Goal: Task Accomplishment & Management: Complete application form

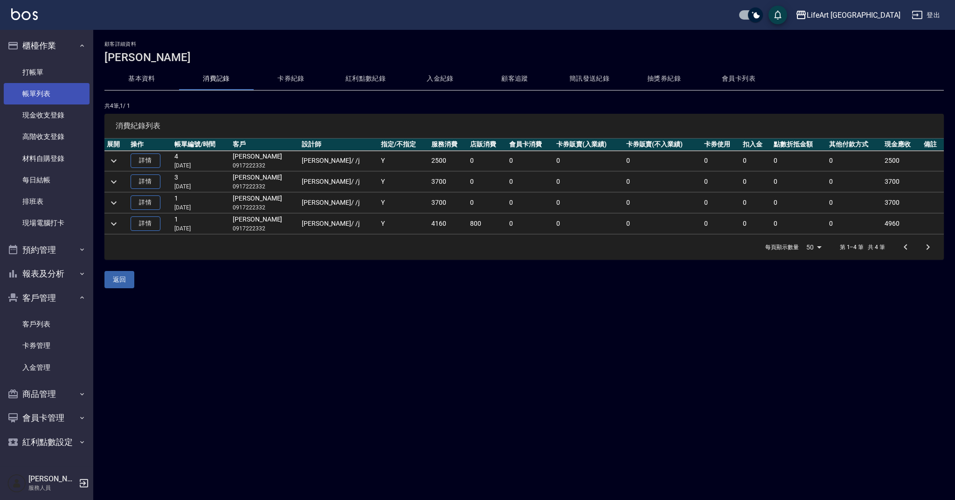
click at [51, 94] on link "帳單列表" at bounding box center [47, 93] width 86 height 21
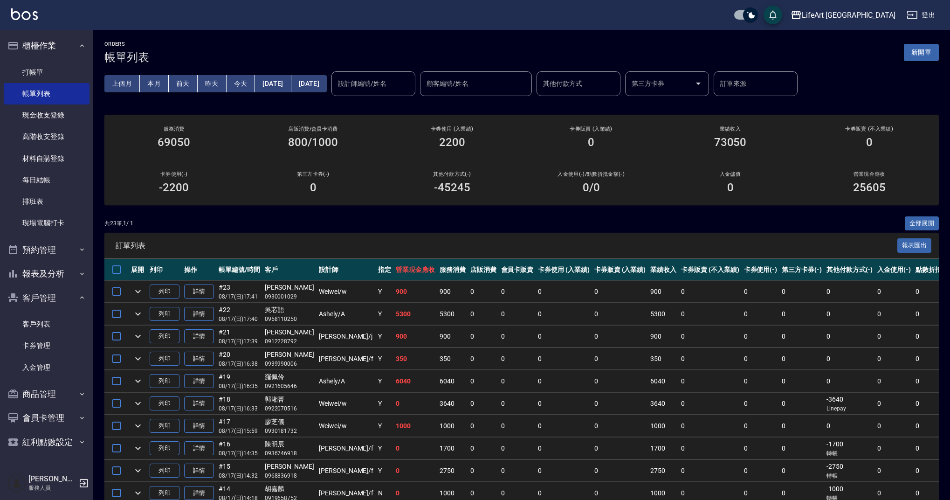
click at [923, 55] on button "新開單" at bounding box center [921, 52] width 35 height 17
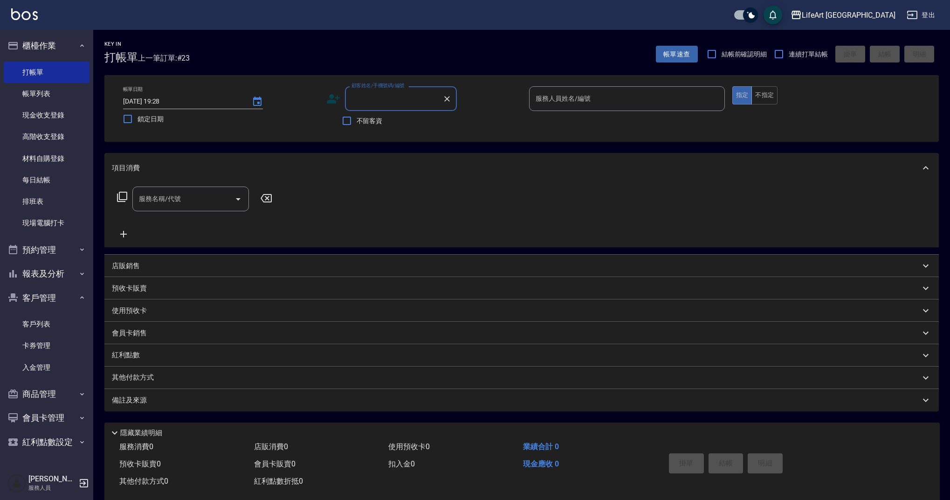
click at [370, 101] on input "顧客姓名/手機號碼/編號" at bounding box center [394, 98] width 90 height 16
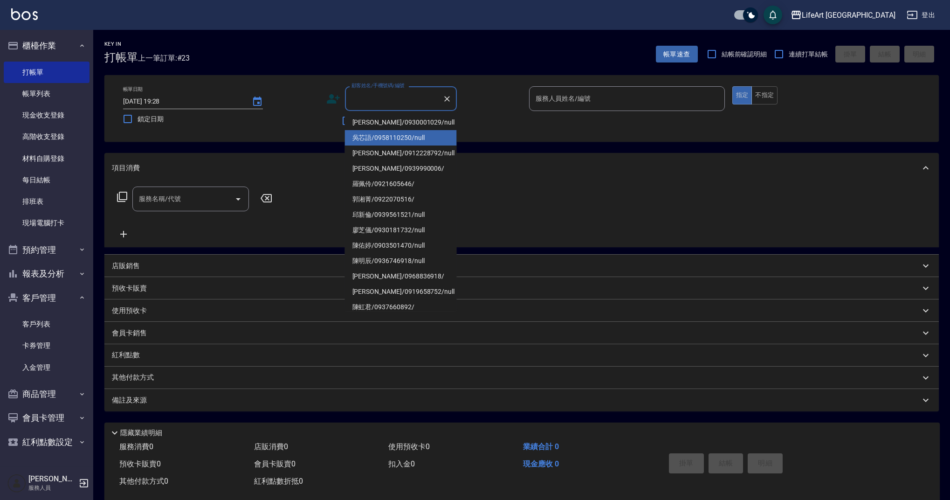
click at [374, 137] on li "吳芯語/0958110250/null" at bounding box center [401, 137] width 112 height 15
type input "吳芯語/0958110250/null"
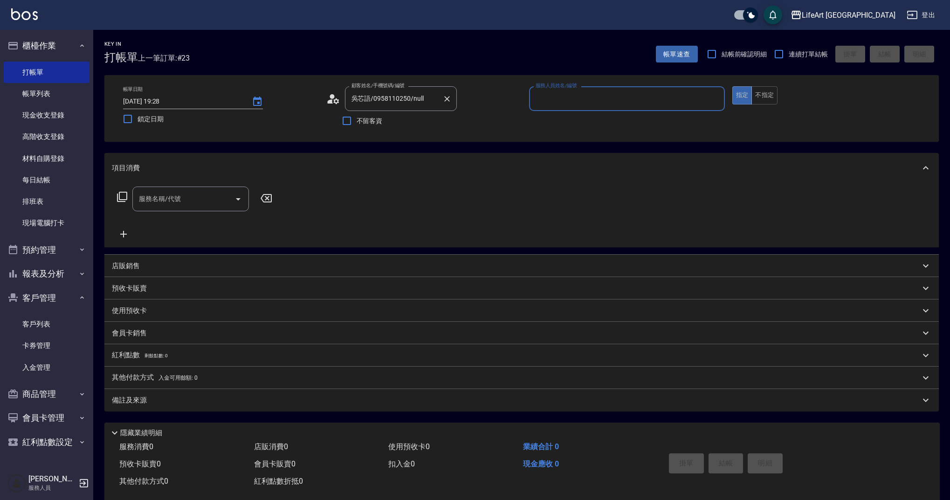
click at [444, 96] on icon "Clear" at bounding box center [447, 98] width 9 height 9
click at [404, 104] on input "顧客姓名/手機號碼/編號" at bounding box center [394, 98] width 90 height 16
click at [425, 122] on li "邱新倫/0939561521/null" at bounding box center [401, 122] width 112 height 15
type input "邱新倫/0939561521/null"
click at [612, 98] on input "服務人員姓名/編號" at bounding box center [627, 98] width 187 height 16
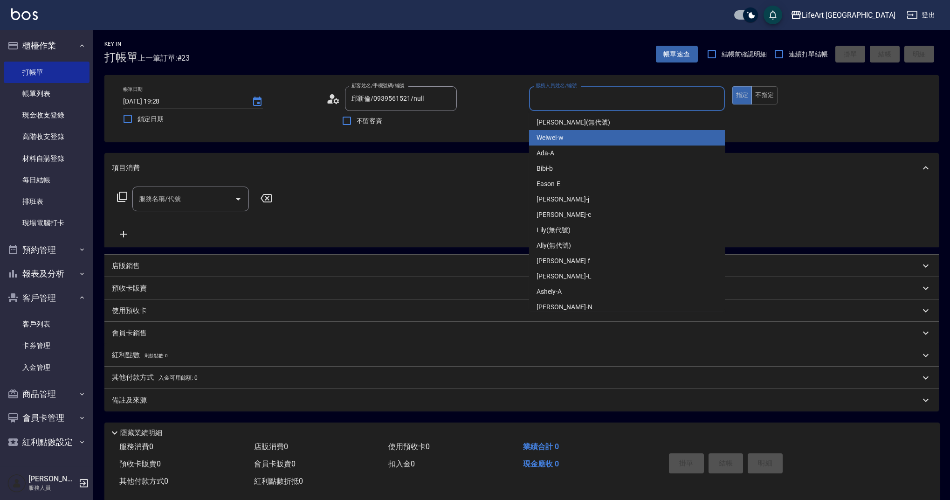
click at [573, 138] on div "Weiwei -w" at bounding box center [627, 137] width 196 height 15
type input "Weiwei-w"
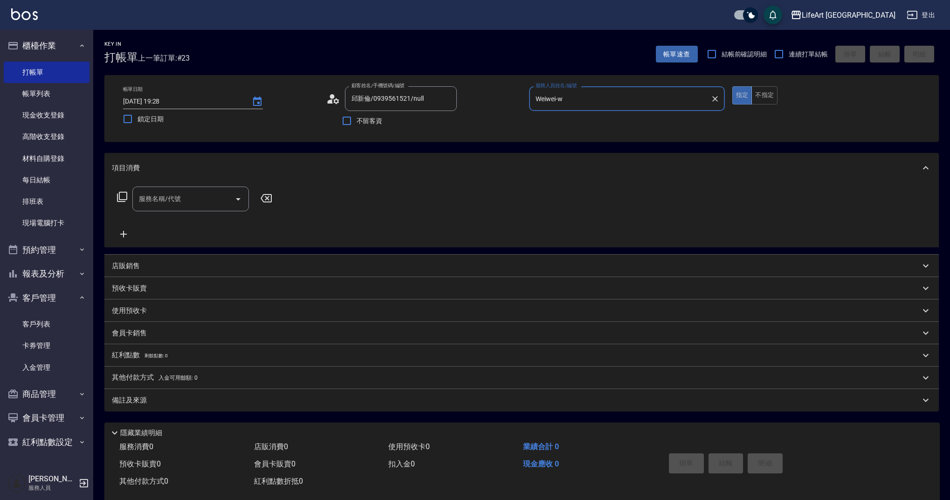
click at [220, 195] on input "服務名稱/代號" at bounding box center [184, 199] width 94 height 16
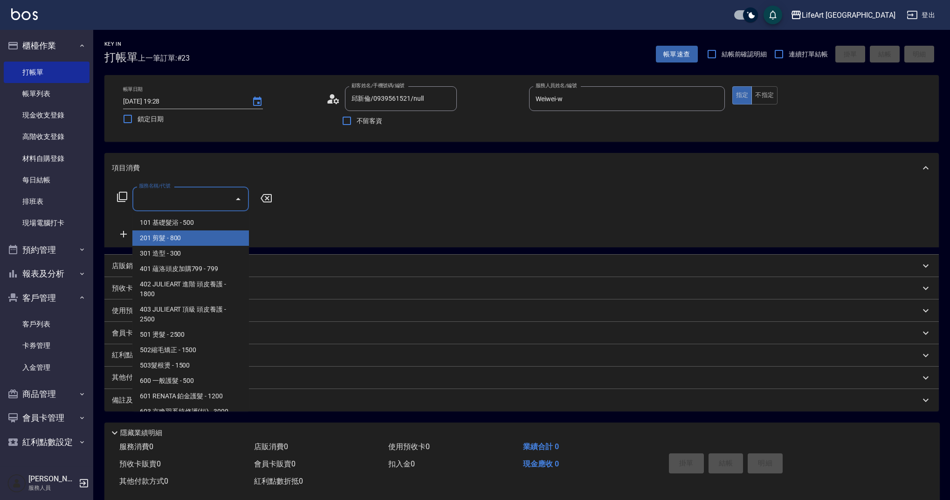
click at [207, 237] on span "201 剪髮 - 800" at bounding box center [190, 237] width 117 height 15
type input "201 剪髮(201)"
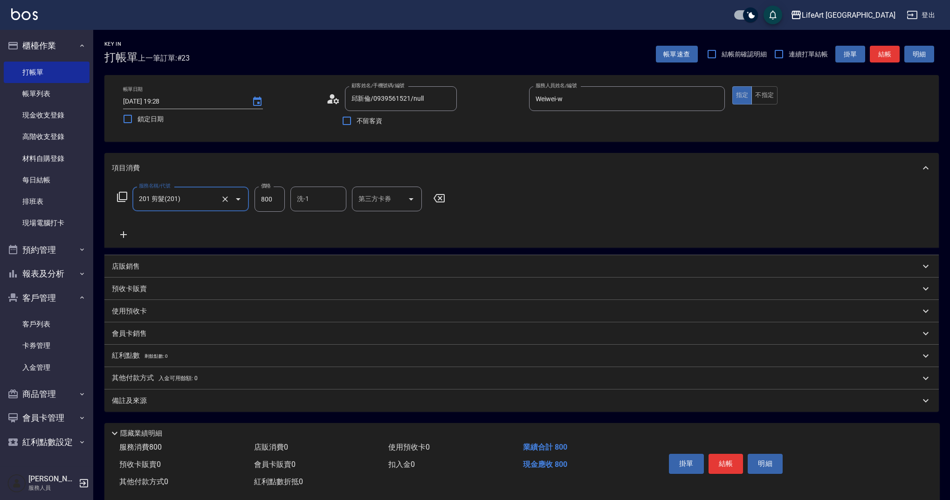
click at [121, 233] on icon at bounding box center [123, 234] width 23 height 11
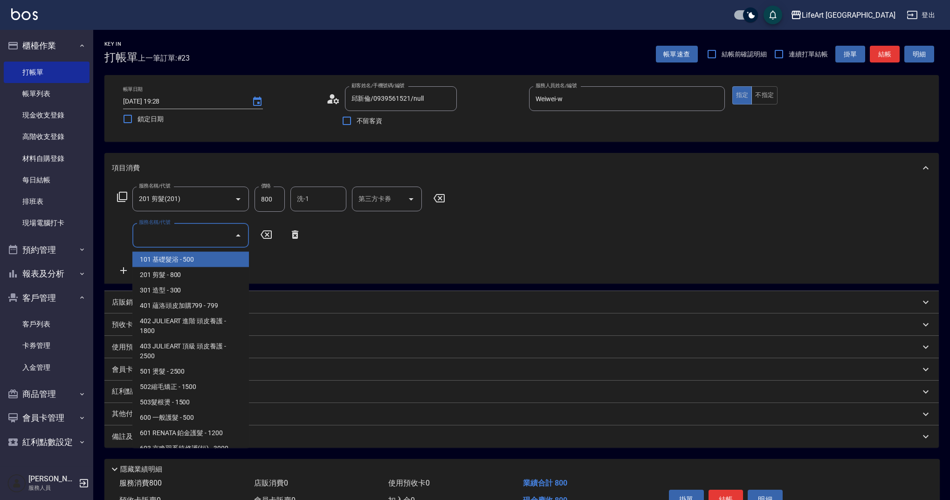
click at [181, 236] on input "服務名稱/代號" at bounding box center [184, 235] width 94 height 16
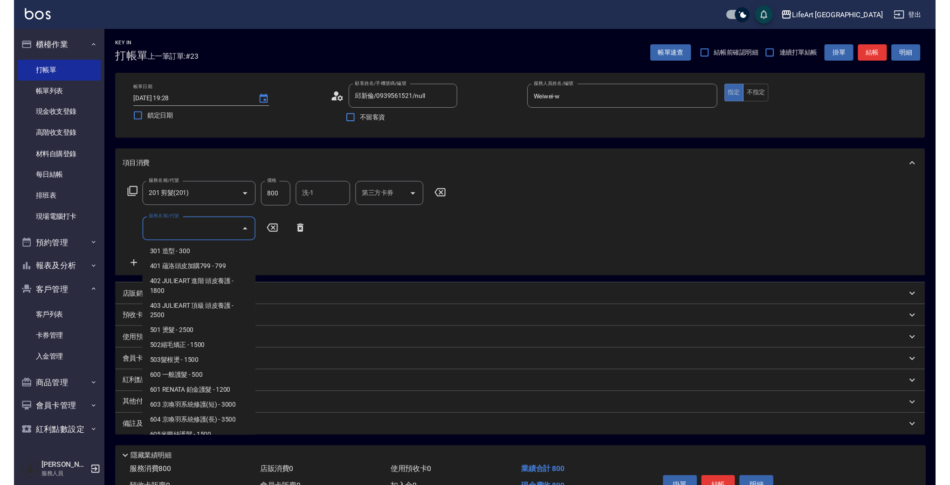
scroll to position [119, 0]
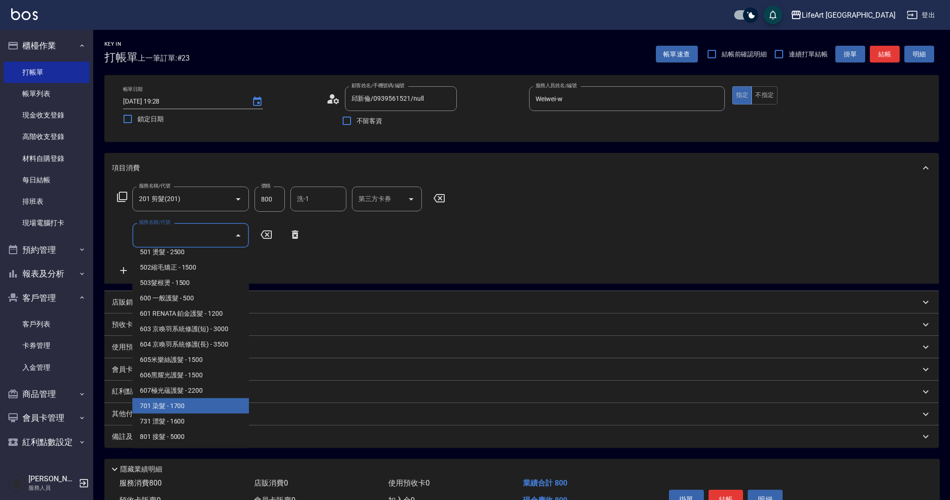
click at [215, 400] on span "701 染髮 - 1700" at bounding box center [190, 405] width 117 height 15
type input "701 染髮(701)"
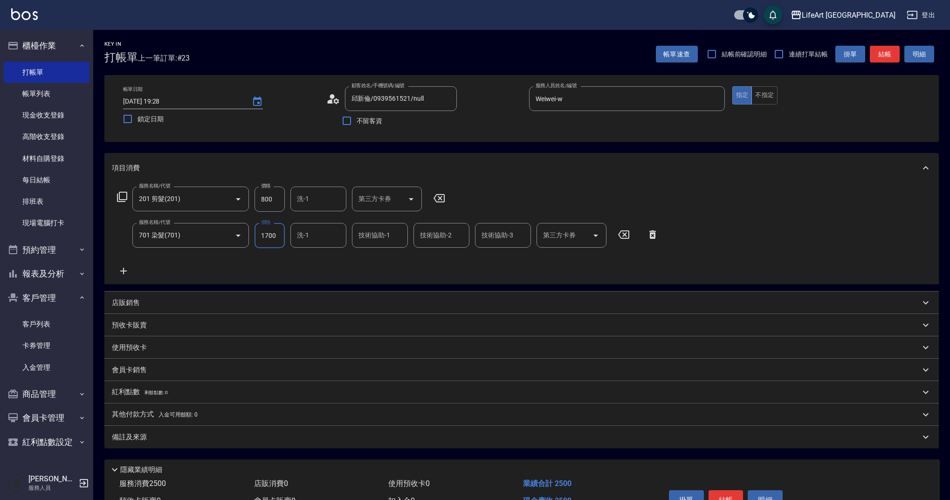
drag, startPoint x: 279, startPoint y: 232, endPoint x: 253, endPoint y: 233, distance: 25.7
click at [253, 233] on div "服務名稱/代號 701 染髮(701) 服務名稱/代號 價格 1700 價格 洗-1 洗-1 技術協助-1 技術協助-1 技術協助-2 技術協助-2 技術協助…" at bounding box center [388, 235] width 553 height 25
type input "2000"
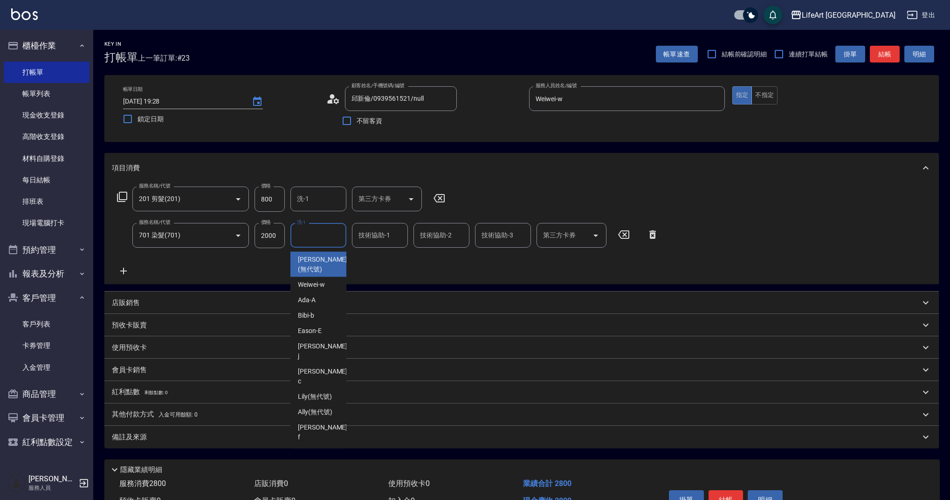
click at [333, 236] on input "洗-1" at bounding box center [319, 235] width 48 height 16
click at [316, 392] on span "Lily (無代號)" at bounding box center [315, 397] width 34 height 10
type input "Lily(無代號)"
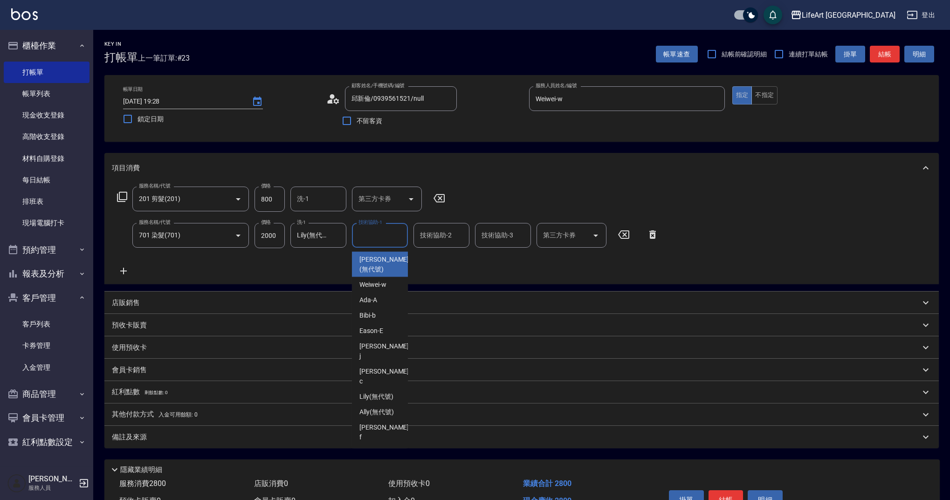
click at [384, 234] on div "技術協助-1 技術協助-1" at bounding box center [380, 235] width 56 height 25
click at [377, 367] on span "Casey -c" at bounding box center [385, 377] width 51 height 20
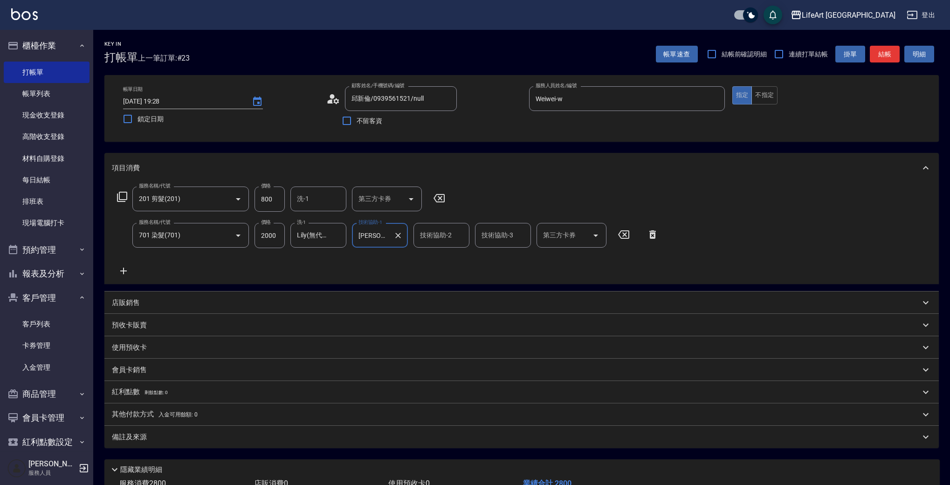
type input "Casey-c"
click at [438, 236] on div "技術協助-2 技術協助-2" at bounding box center [442, 235] width 56 height 25
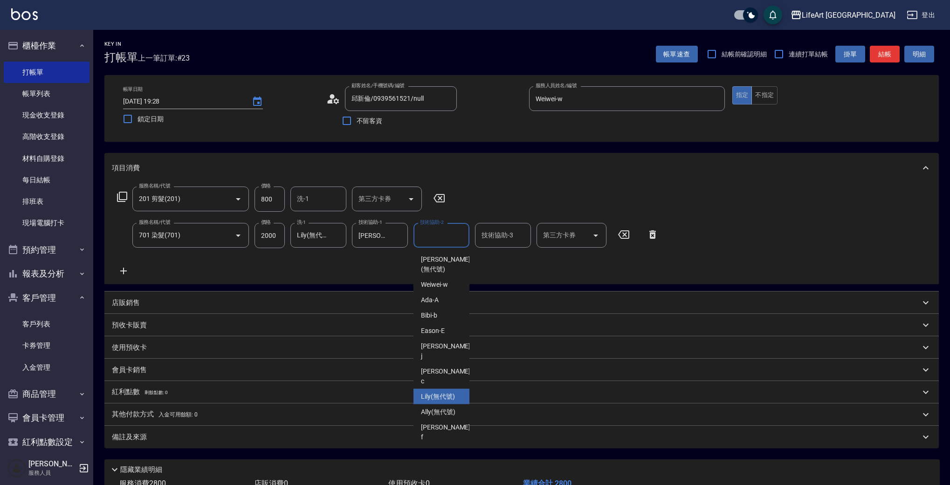
click at [440, 389] on div "Lily (無代號)" at bounding box center [442, 396] width 56 height 15
type input "Lily(無代號)"
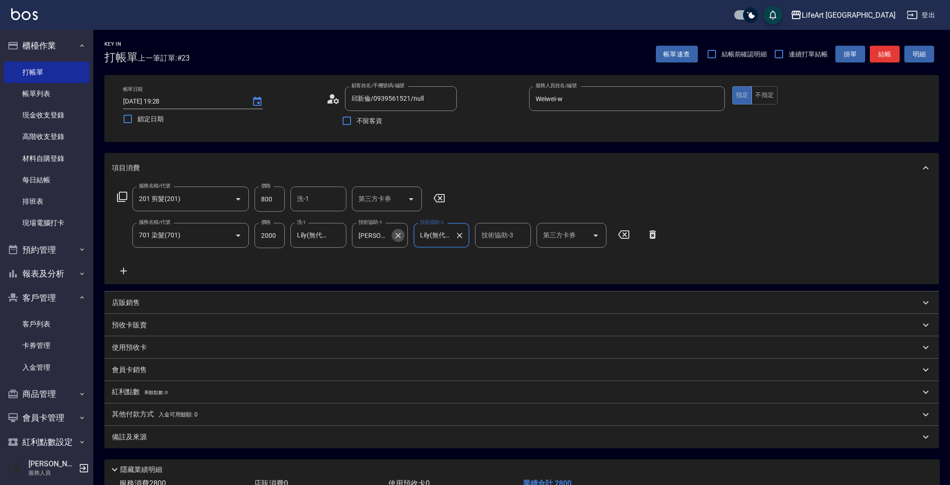
click at [401, 239] on icon "Clear" at bounding box center [398, 235] width 9 height 9
click at [384, 232] on input "技術協助-1" at bounding box center [380, 235] width 48 height 16
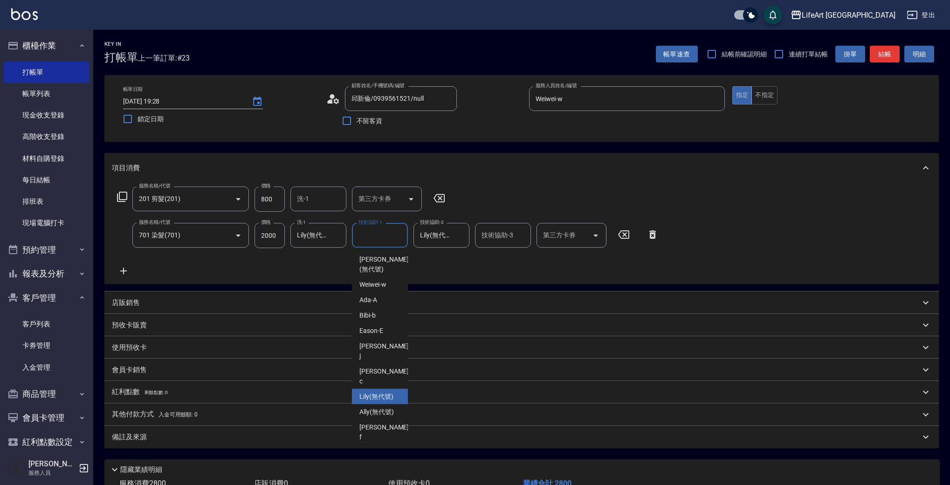
click at [395, 389] on div "Lily (無代號)" at bounding box center [380, 396] width 56 height 15
type input "Lily(無代號)"
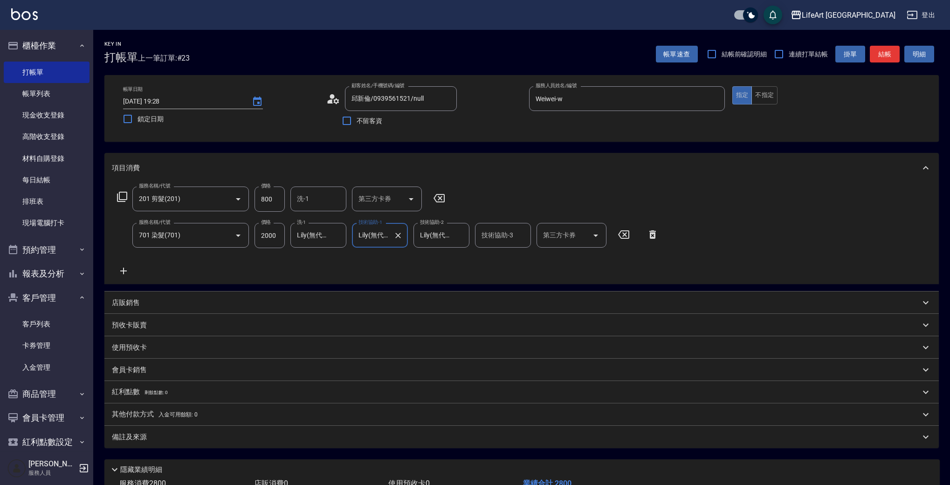
scroll to position [69, 0]
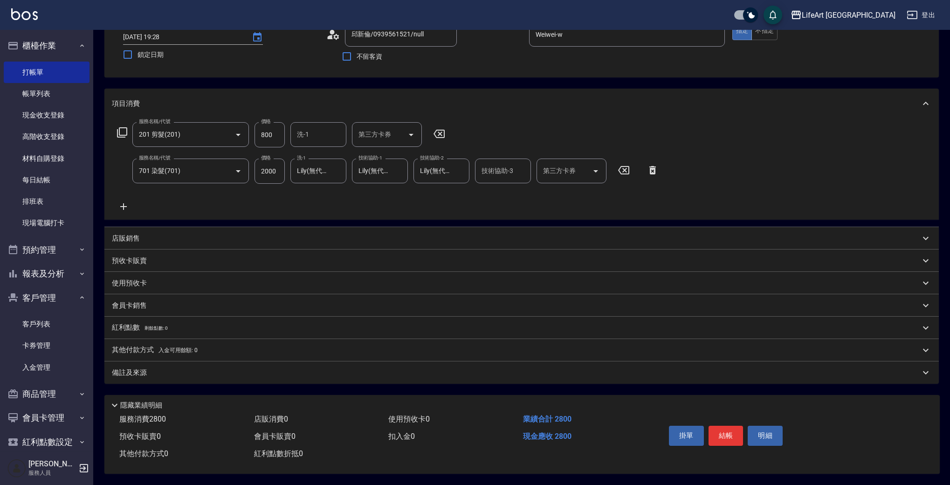
click at [210, 368] on div "備註及來源" at bounding box center [516, 373] width 809 height 10
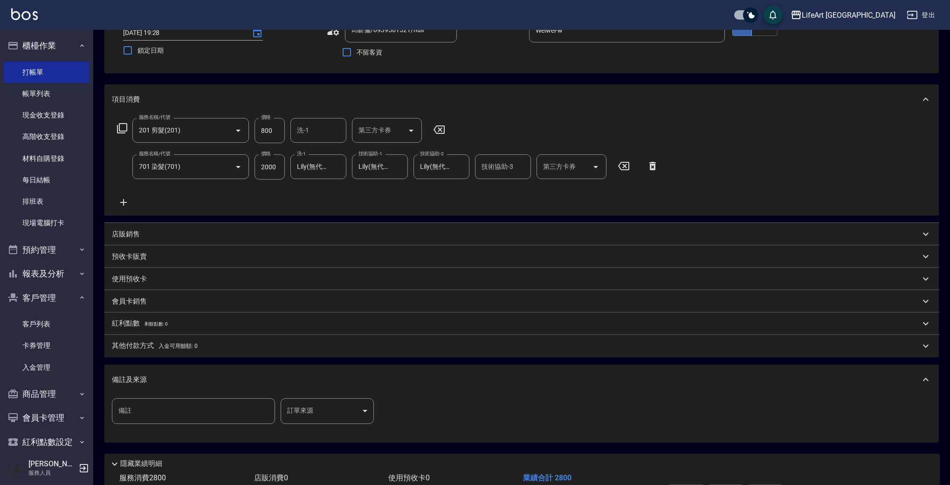
click at [332, 412] on body "LifeArt 蘆洲 登出 櫃檯作業 打帳單 帳單列表 現金收支登錄 高階收支登錄 材料自購登錄 每日結帳 排班表 現場電腦打卡 預約管理 預約管理 單日預約…" at bounding box center [475, 237] width 950 height 612
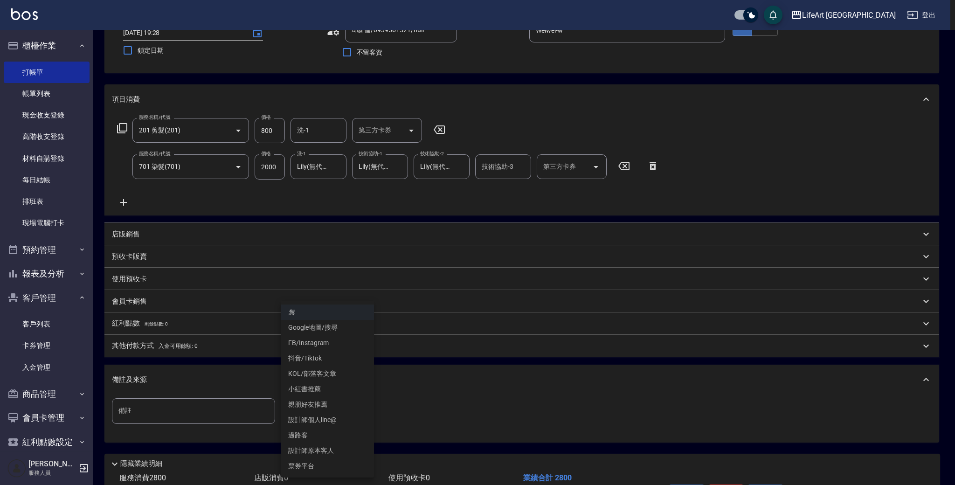
drag, startPoint x: 328, startPoint y: 342, endPoint x: 321, endPoint y: 343, distance: 7.0
click at [328, 342] on li "FB/Instagram" at bounding box center [327, 342] width 93 height 15
type input "FB/Instagram"
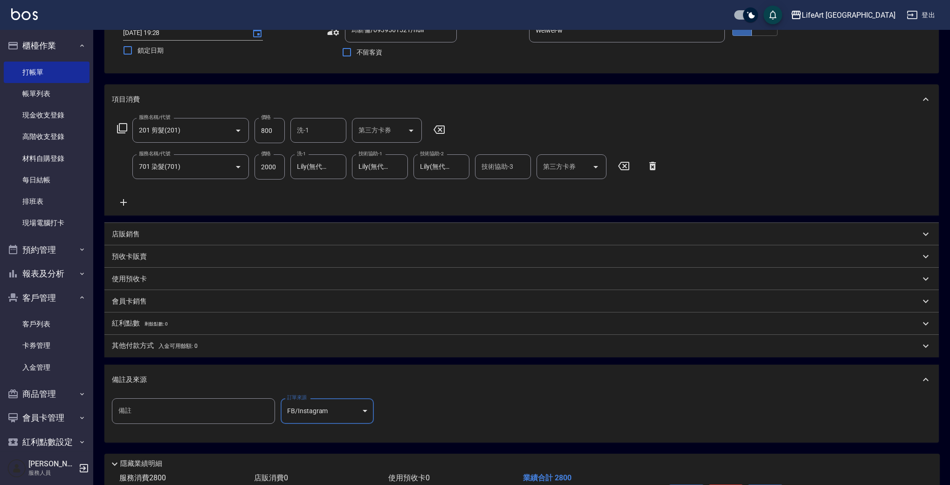
scroll to position [131, 0]
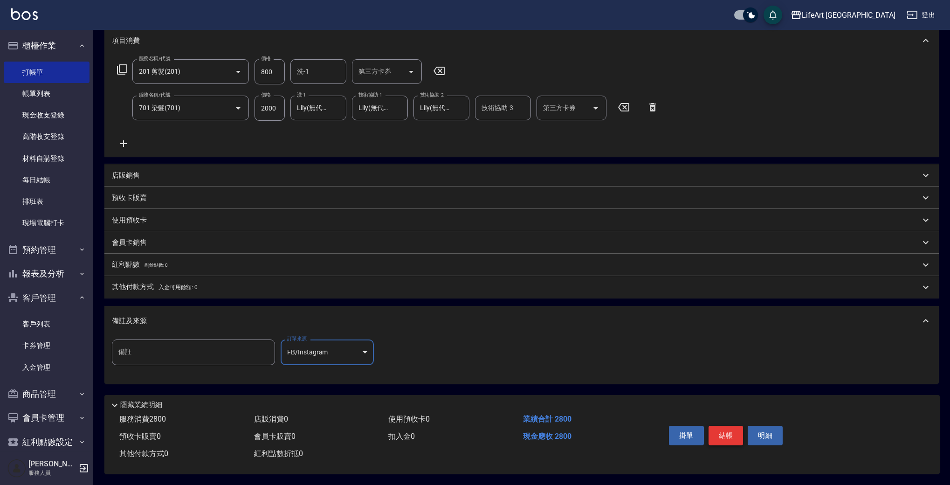
click at [722, 431] on button "結帳" at bounding box center [726, 436] width 35 height 20
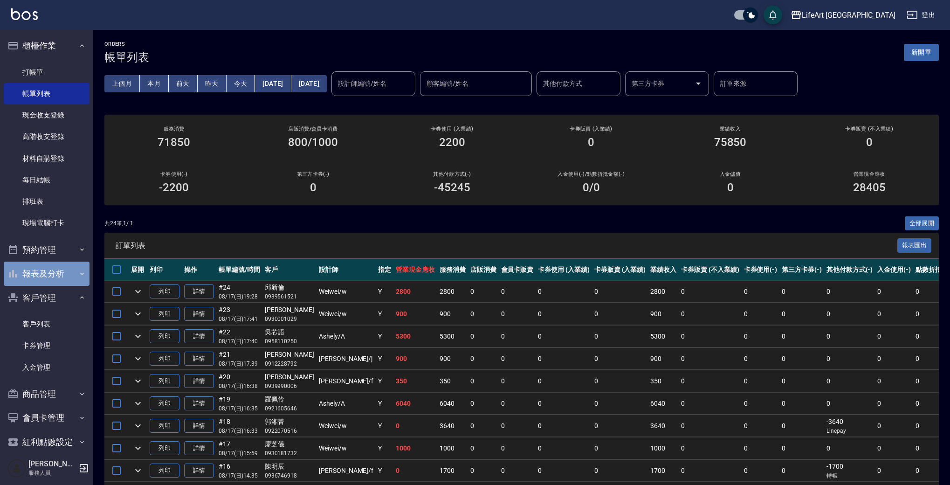
click at [62, 265] on button "報表及分析" at bounding box center [47, 274] width 86 height 24
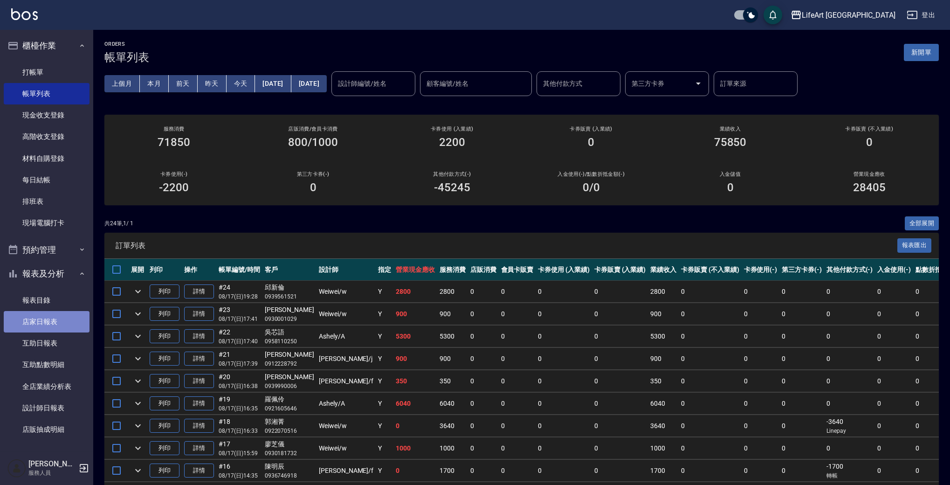
click at [52, 314] on link "店家日報表" at bounding box center [47, 321] width 86 height 21
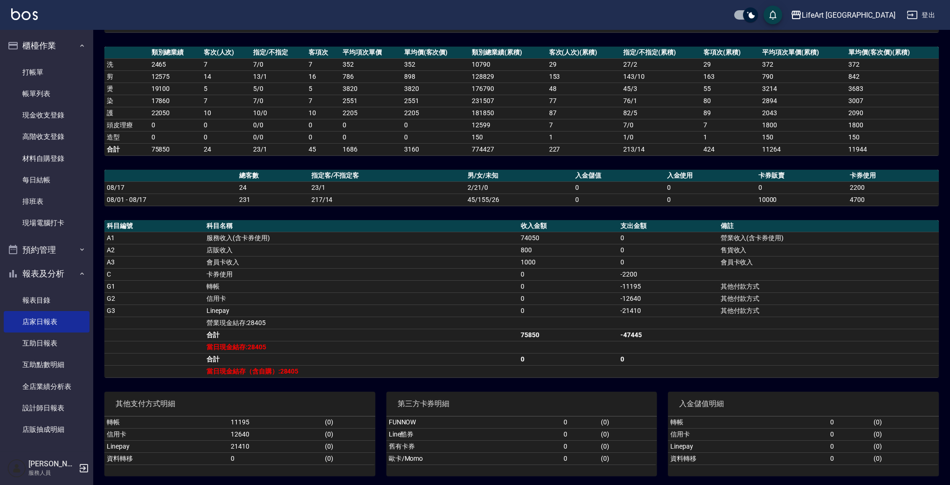
scroll to position [119, 0]
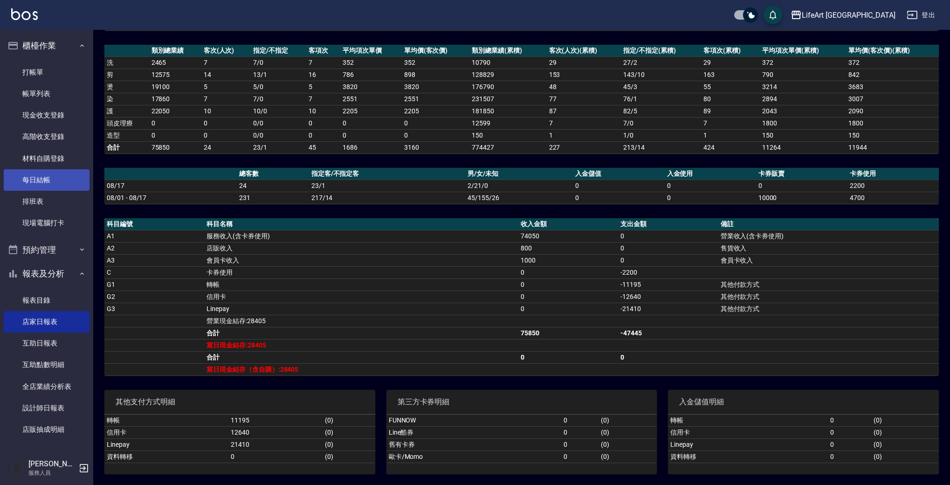
click at [56, 184] on link "每日結帳" at bounding box center [47, 179] width 86 height 21
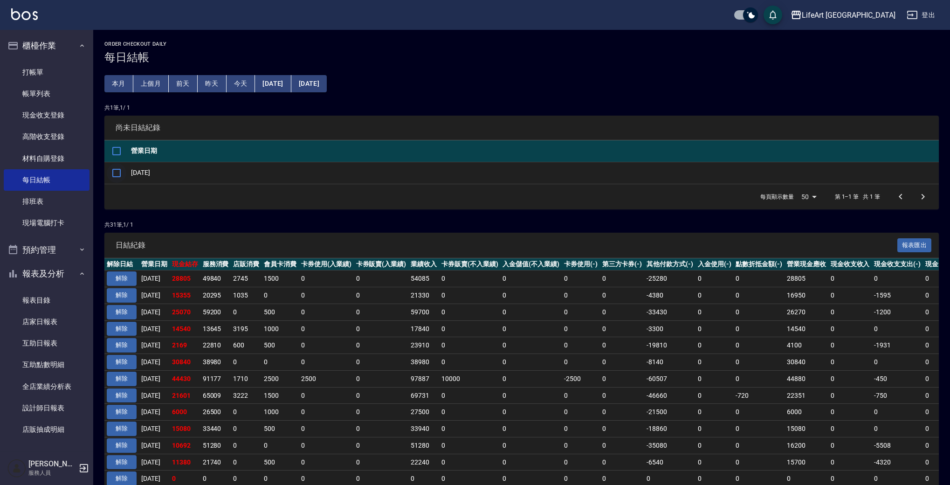
click at [119, 172] on input "checkbox" at bounding box center [117, 173] width 20 height 20
checkbox input "true"
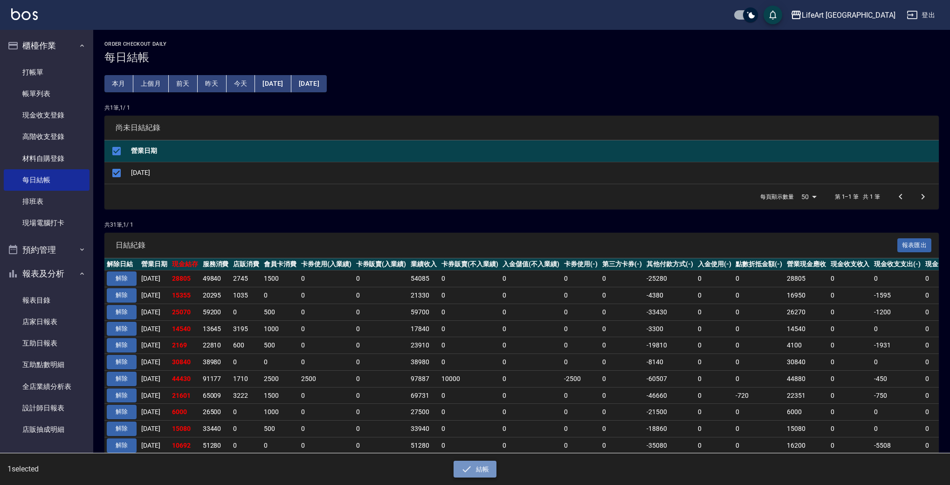
click at [489, 467] on button "結帳" at bounding box center [475, 469] width 43 height 17
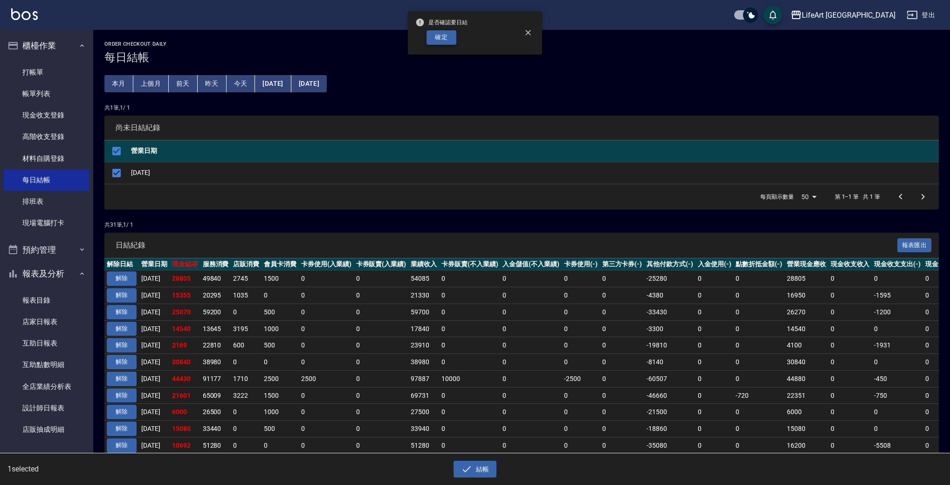
click at [443, 43] on button "確定" at bounding box center [442, 37] width 30 height 14
checkbox input "false"
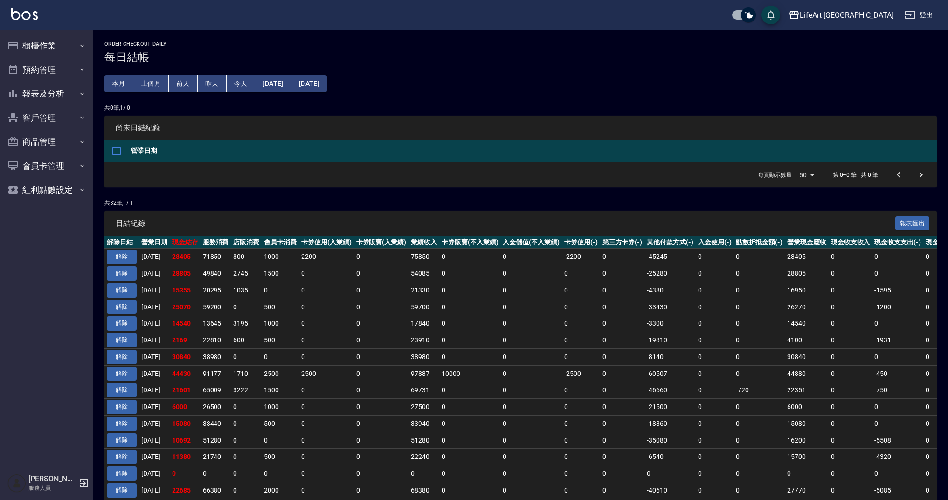
click at [640, 101] on div "Order checkout daily 每日結帳 本月 上個月 [DATE] [DATE] [DATE] [DATE] [DATE] 共 0 筆, 1 / …" at bounding box center [520, 430] width 855 height 801
click at [52, 53] on button "櫃檯作業" at bounding box center [47, 46] width 86 height 24
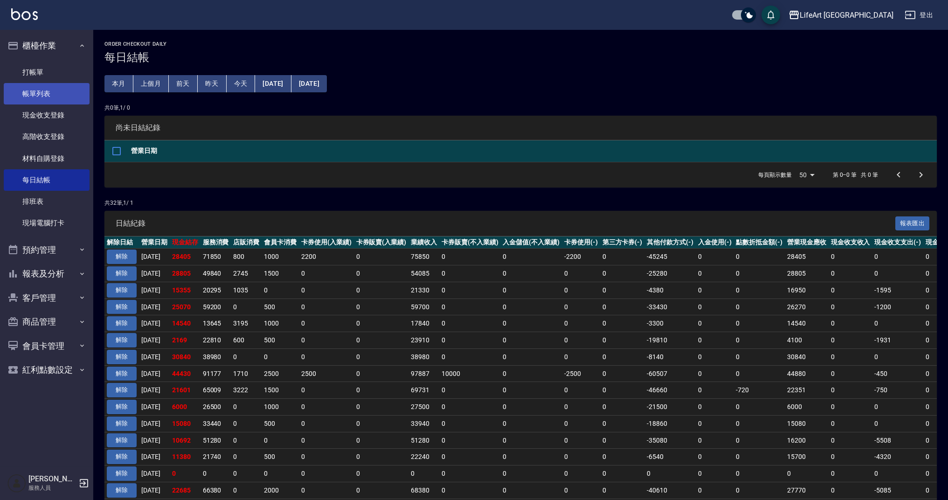
click at [55, 99] on link "帳單列表" at bounding box center [47, 93] width 86 height 21
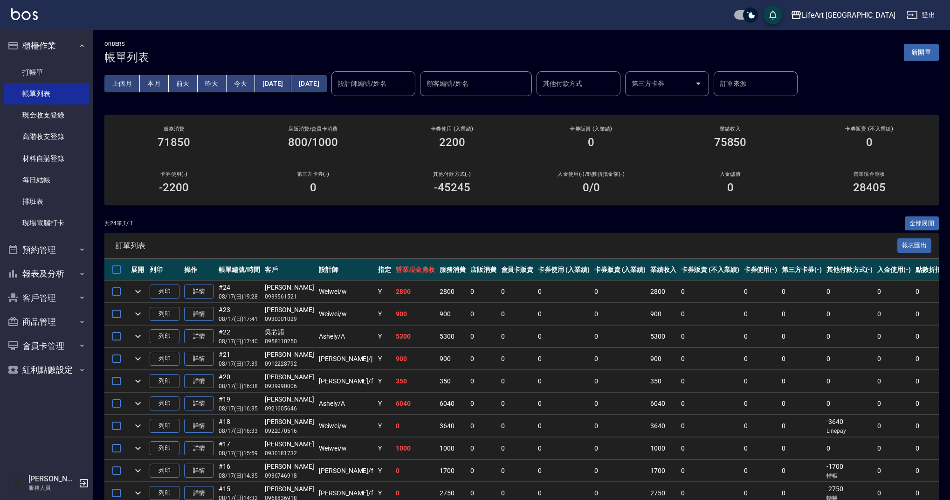
click at [265, 38] on div "ORDERS 帳單列表 新開單 上個月 本月 [DATE] [DATE] [DATE] [DATE] [DATE] 設計師編號/姓名 設計師編號/姓名 顧客編…" at bounding box center [521, 442] width 857 height 825
